Goal: Transaction & Acquisition: Register for event/course

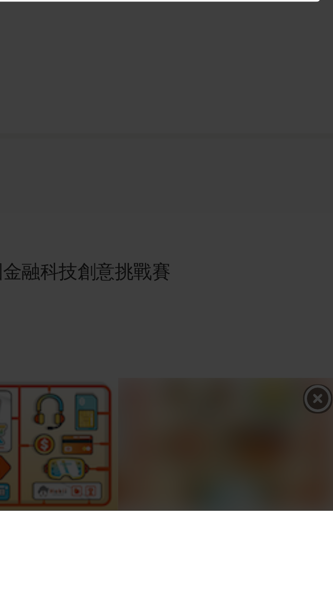
scroll to position [991, 0]
click at [323, 605] on div "哎呀！先別急，跟你說個小道消息。 這幾個比賽是小酒館最近最推薦的任務，適合像你這樣有創意的人來參加噢！ Cardif InsurHack 第三屆法國巴黎人壽校…" at bounding box center [166, 302] width 333 height 605
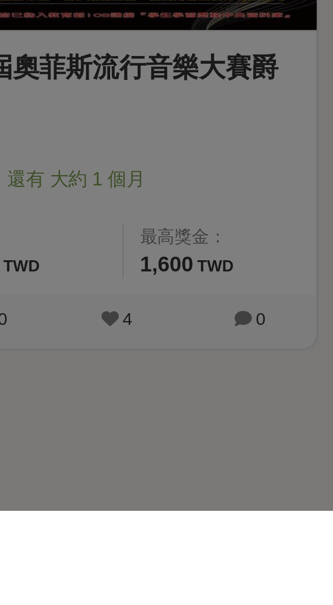
scroll to position [101, 0]
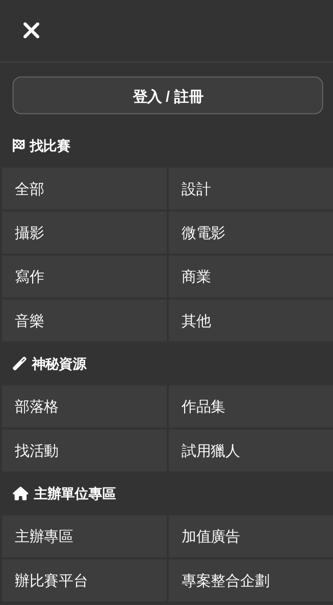
click at [13, 14] on icon at bounding box center [15, 15] width 9 height 12
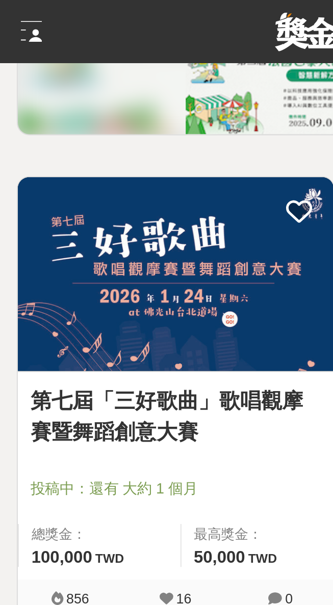
click at [13, 14] on div at bounding box center [15, 15] width 10 height 10
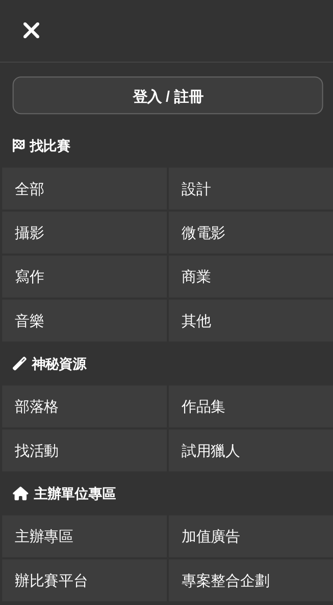
click at [14, 15] on icon at bounding box center [15, 15] width 9 height 12
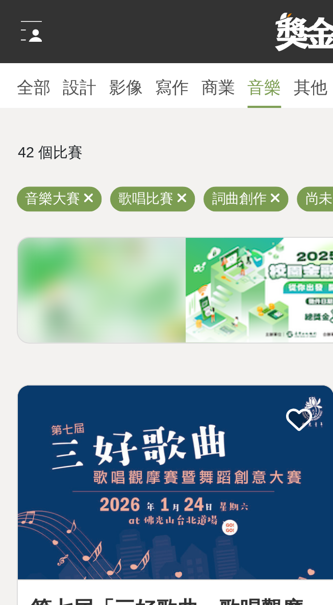
click at [14, 15] on div at bounding box center [15, 15] width 10 height 10
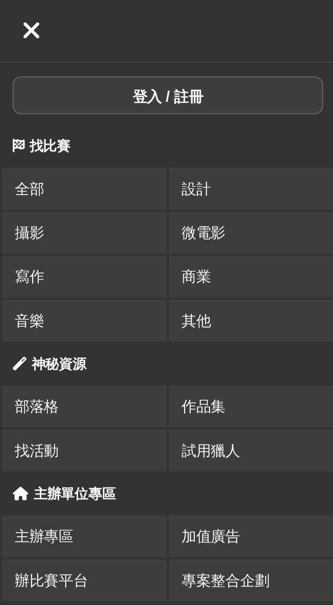
click at [14, 14] on icon at bounding box center [15, 15] width 9 height 12
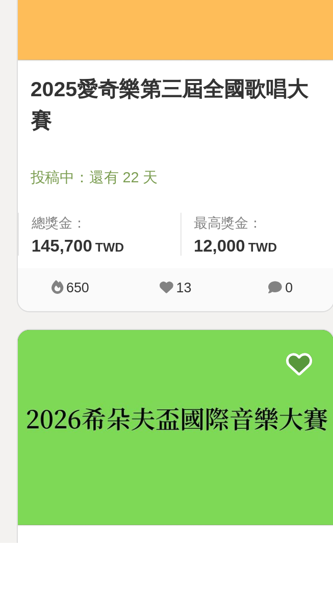
scroll to position [1269, 0]
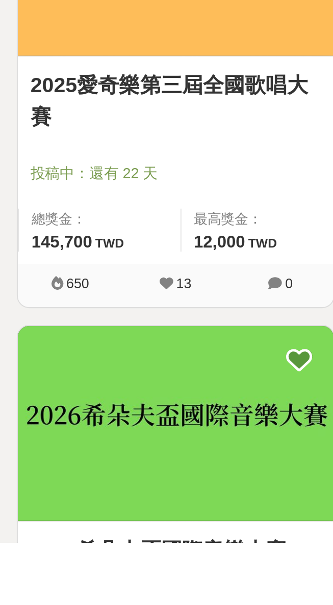
click at [58, 529] on img at bounding box center [85, 547] width 153 height 94
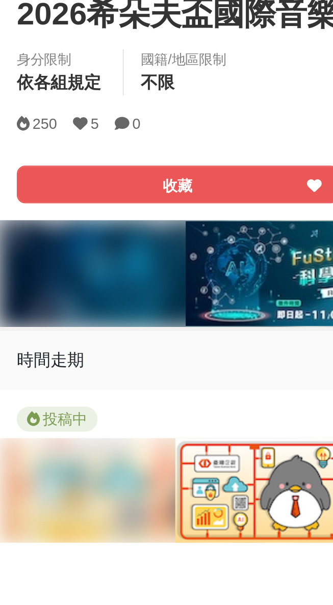
click at [31, 435] on button "收藏" at bounding box center [86, 431] width 156 height 18
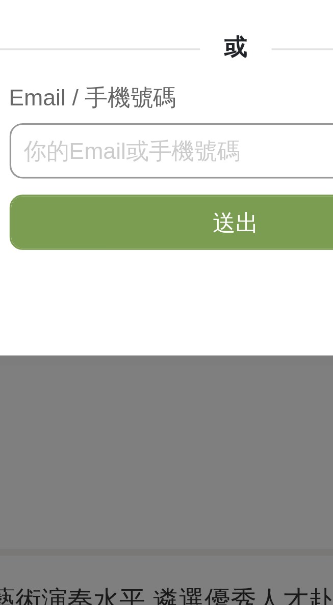
scroll to position [88, 0]
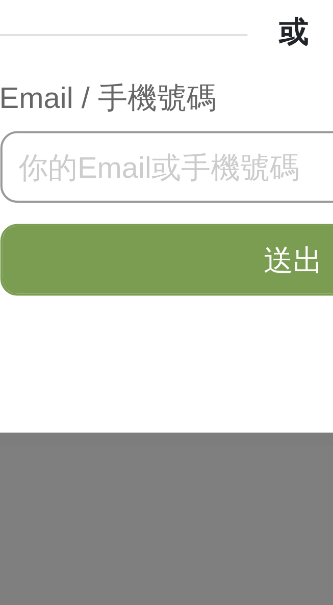
click at [183, 373] on input "text" at bounding box center [243, 375] width 142 height 17
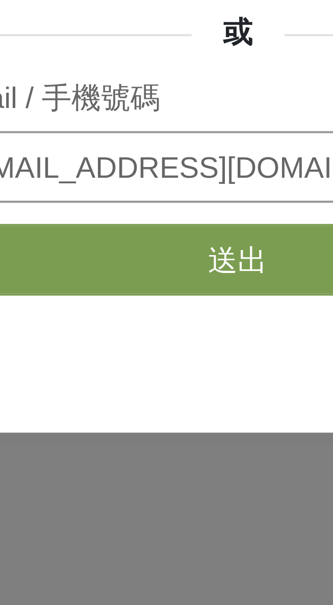
type input "[EMAIL_ADDRESS][DOMAIN_NAME]"
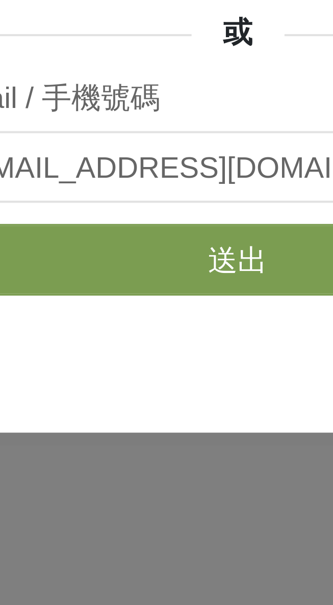
click at [217, 395] on button "送出" at bounding box center [243, 397] width 142 height 17
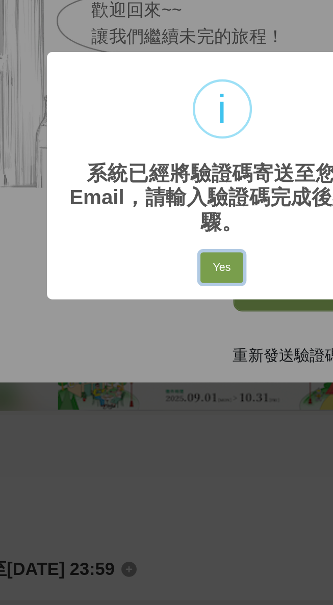
click at [165, 347] on button "Yes" at bounding box center [165, 345] width 19 height 14
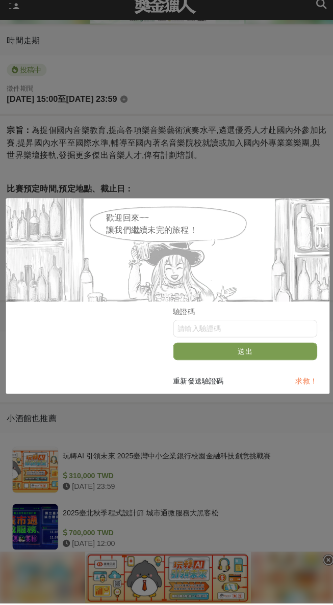
scroll to position [691, 0]
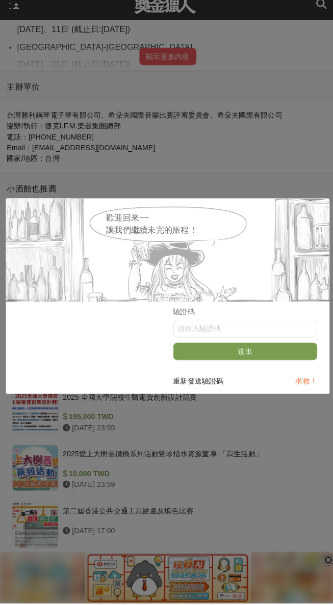
click at [302, 390] on link "求救！" at bounding box center [302, 386] width 21 height 8
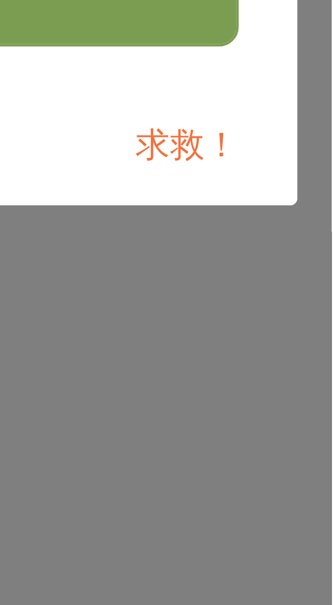
scroll to position [801, 0]
click at [296, 388] on link "求救！" at bounding box center [302, 386] width 21 height 8
